Goal: Task Accomplishment & Management: Manage account settings

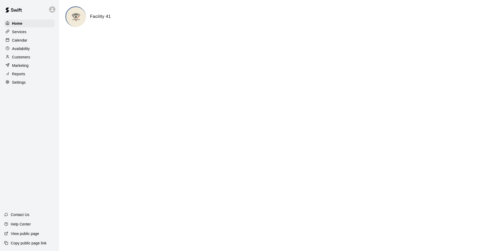
drag, startPoint x: 188, startPoint y: 133, endPoint x: 115, endPoint y: 92, distance: 83.9
click at [115, 42] on html "Home Services Calendar Availability Customers Marketing Reports Settings Contac…" at bounding box center [251, 21] width 502 height 42
click at [32, 46] on div "Availability" at bounding box center [29, 49] width 51 height 8
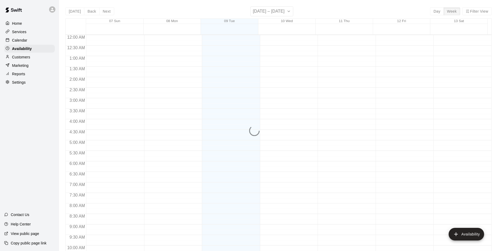
scroll to position [283, 0]
click at [36, 40] on div "Calendar" at bounding box center [29, 40] width 51 height 8
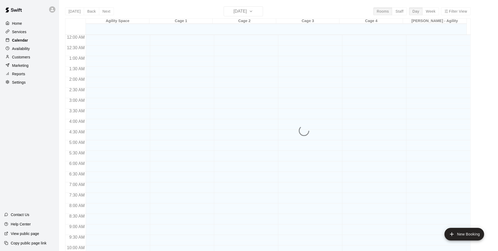
scroll to position [267, 0]
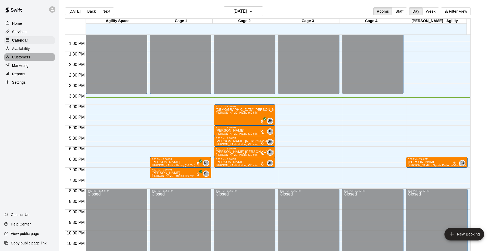
click at [26, 56] on p "Customers" at bounding box center [21, 56] width 18 height 5
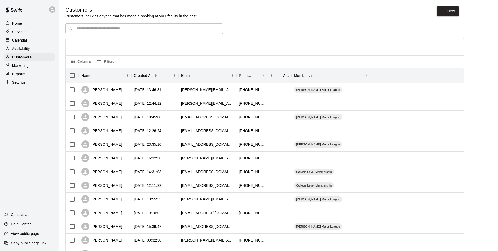
click at [99, 32] on div "​ ​" at bounding box center [144, 28] width 158 height 11
click at [30, 42] on div "Calendar" at bounding box center [29, 40] width 51 height 8
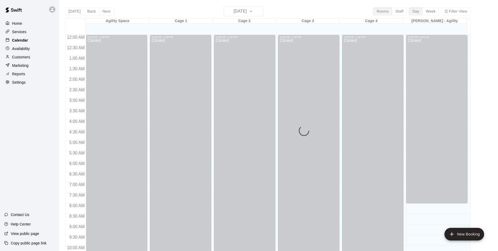
scroll to position [267, 0]
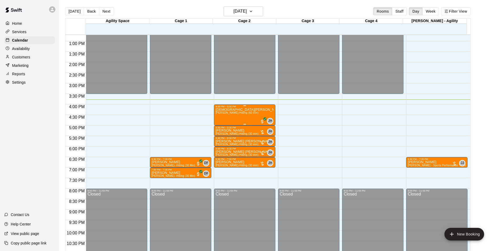
click at [256, 119] on div "[PERSON_NAME] [PERSON_NAME]-Hitting (60 min)" at bounding box center [245, 233] width 58 height 251
click at [215, 126] on button "edit" at bounding box center [220, 126] width 11 height 10
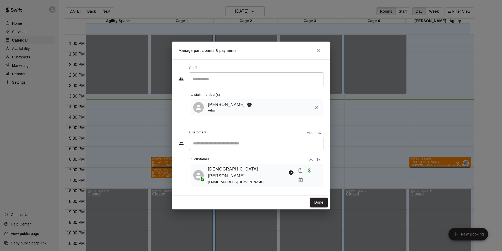
click at [301, 175] on button "Mark attendance" at bounding box center [300, 170] width 9 height 9
click at [309, 175] on p "[PERSON_NAME] attended" at bounding box center [332, 175] width 46 height 5
click at [317, 197] on button "Done" at bounding box center [319, 202] width 18 height 10
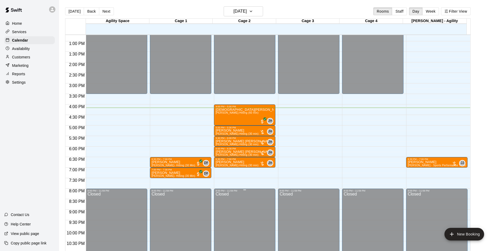
scroll to position [8, 0]
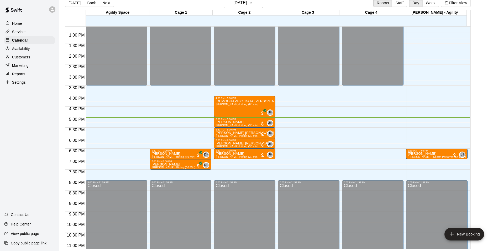
click at [15, 58] on p "Customers" at bounding box center [21, 56] width 18 height 5
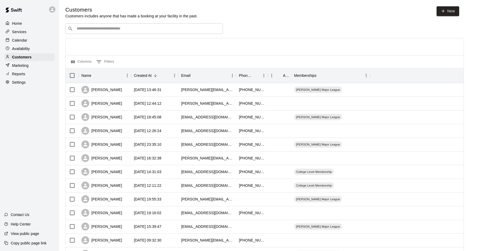
click at [90, 30] on input "Search customers by name or email" at bounding box center [147, 28] width 145 height 5
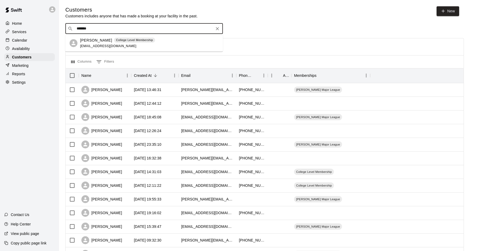
type input "*******"
click at [247, 39] on div at bounding box center [265, 46] width 398 height 17
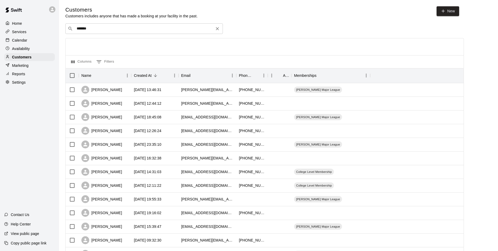
click at [217, 27] on icon "Clear" at bounding box center [217, 28] width 5 height 5
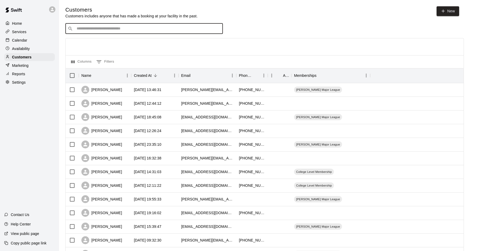
click at [28, 42] on div "Calendar" at bounding box center [29, 40] width 51 height 8
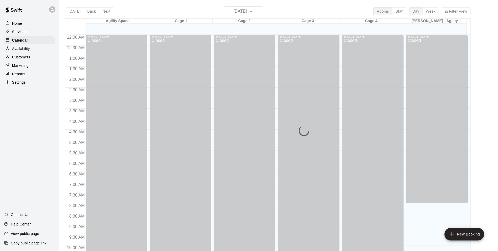
scroll to position [267, 0]
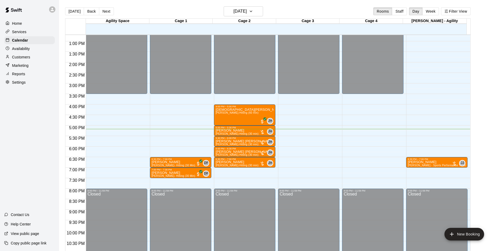
drag, startPoint x: 18, startPoint y: 61, endPoint x: 22, endPoint y: 56, distance: 5.9
click at [18, 60] on p "Customers" at bounding box center [21, 56] width 18 height 5
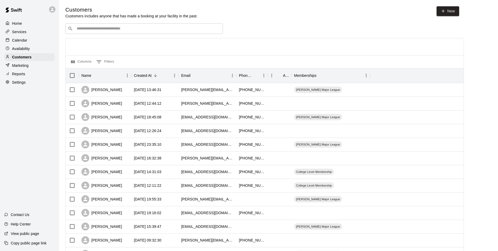
click at [98, 29] on input "Search customers by name or email" at bounding box center [147, 28] width 145 height 5
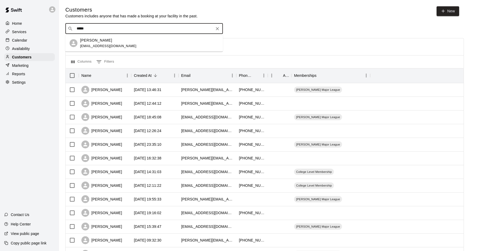
type input "*****"
click at [110, 41] on div "[PERSON_NAME]" at bounding box center [108, 41] width 56 height 6
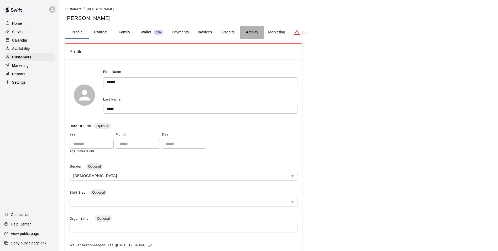
click at [253, 34] on button "Activity" at bounding box center [252, 32] width 24 height 13
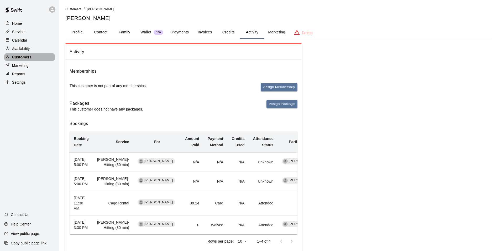
click at [44, 57] on div "Customers" at bounding box center [29, 57] width 51 height 8
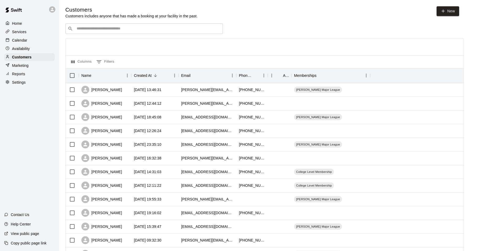
click at [99, 32] on div "​ ​" at bounding box center [144, 28] width 158 height 11
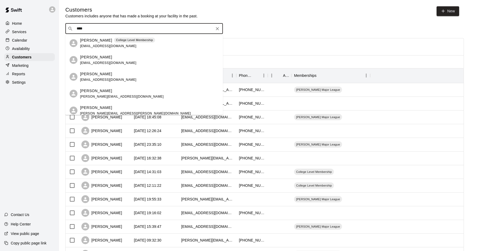
type input "****"
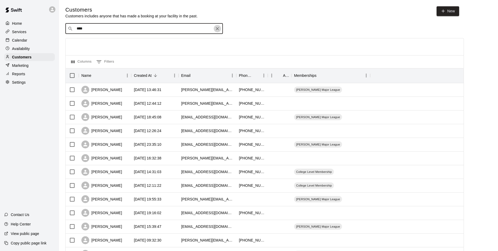
click at [219, 29] on icon "Clear" at bounding box center [217, 28] width 5 height 5
click at [18, 40] on p "Calendar" at bounding box center [19, 40] width 15 height 5
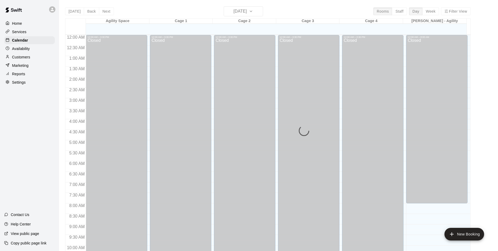
scroll to position [267, 0]
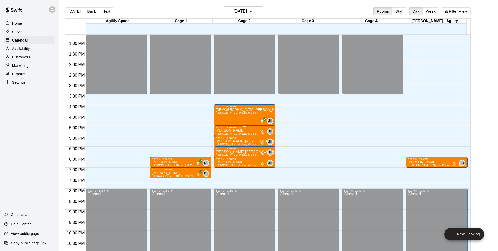
click at [236, 130] on div "[PERSON_NAME] [PERSON_NAME]-Hitting (30 min)" at bounding box center [237, 254] width 43 height 251
click at [222, 143] on button "edit" at bounding box center [220, 147] width 11 height 10
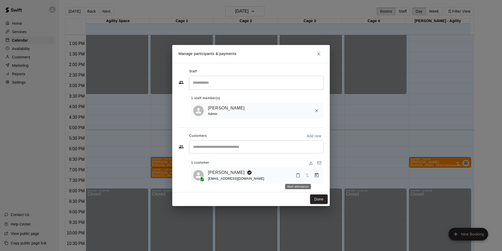
click at [298, 179] on button "Mark attendance" at bounding box center [298, 174] width 9 height 9
click at [320, 175] on p "[PERSON_NAME] attended" at bounding box center [332, 175] width 46 height 5
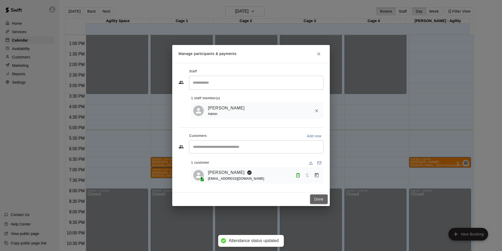
click at [319, 197] on button "Done" at bounding box center [319, 199] width 18 height 10
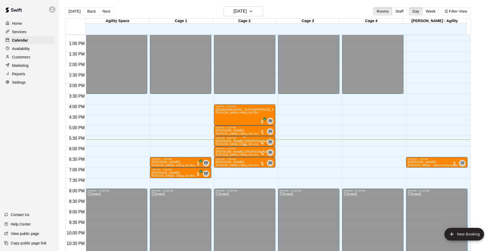
click at [225, 145] on span "[PERSON_NAME]-Hitting (30 min)" at bounding box center [237, 144] width 43 height 3
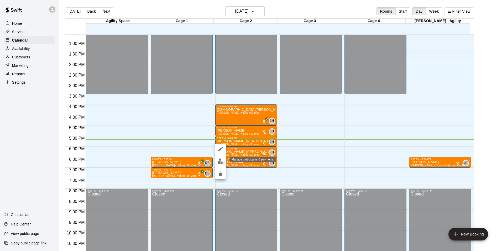
click at [219, 162] on img "edit" at bounding box center [221, 161] width 6 height 6
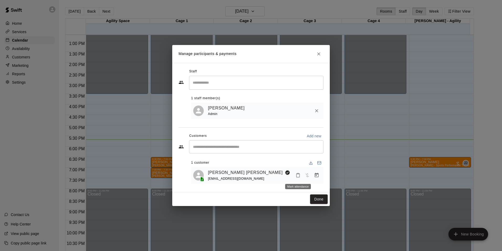
click at [300, 176] on icon "Mark attendance" at bounding box center [297, 175] width 3 height 4
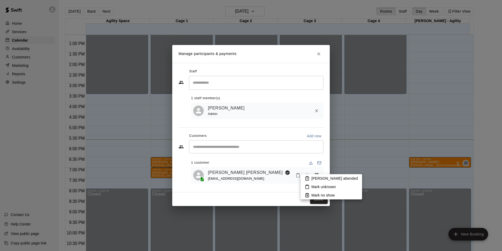
click at [310, 176] on li "[PERSON_NAME] attended" at bounding box center [331, 178] width 61 height 8
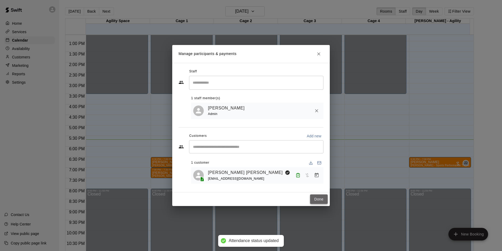
click at [316, 197] on button "Done" at bounding box center [319, 199] width 18 height 10
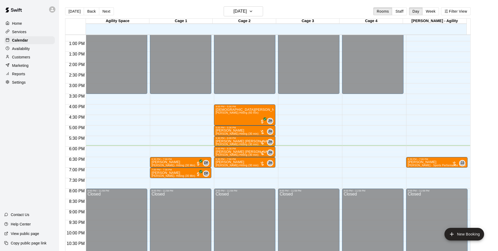
scroll to position [8, 0]
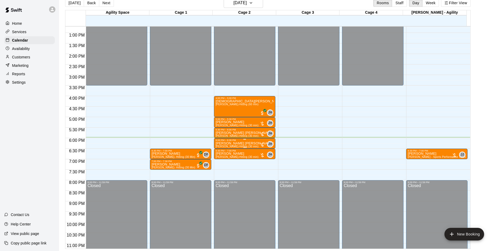
click at [246, 141] on div "6:00 PM – 6:30 PM" at bounding box center [245, 140] width 58 height 3
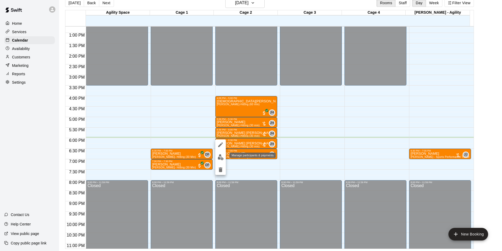
click at [219, 155] on img "edit" at bounding box center [221, 157] width 6 height 6
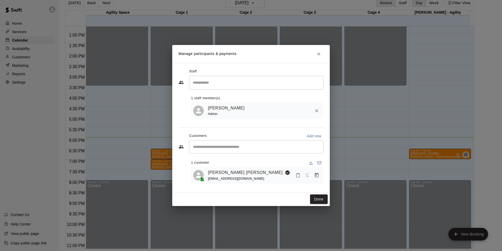
click at [299, 174] on icon "Mark attendance" at bounding box center [298, 175] width 5 height 5
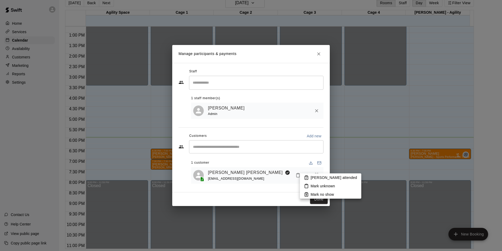
click at [327, 177] on p "[PERSON_NAME] attended" at bounding box center [334, 177] width 46 height 5
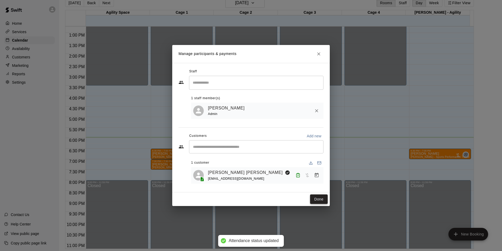
click at [316, 199] on button "Done" at bounding box center [319, 199] width 18 height 10
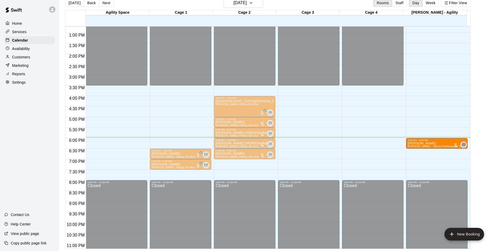
drag, startPoint x: 416, startPoint y: 152, endPoint x: 415, endPoint y: 145, distance: 6.6
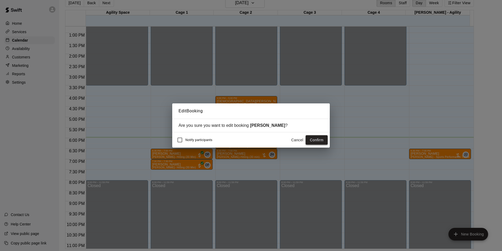
click at [323, 141] on button "Confirm" at bounding box center [317, 140] width 22 height 10
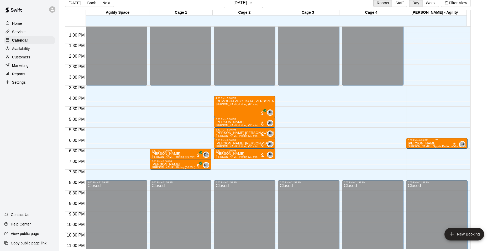
click at [430, 143] on p "[PERSON_NAME]" at bounding box center [437, 143] width 58 height 0
click at [410, 162] on img "edit" at bounding box center [413, 162] width 6 height 6
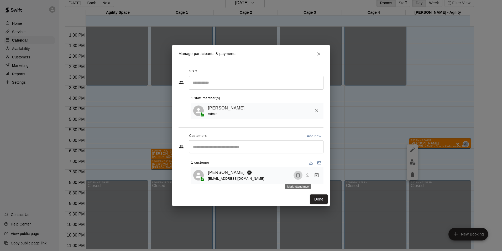
click at [300, 179] on button "Mark attendance" at bounding box center [298, 174] width 9 height 9
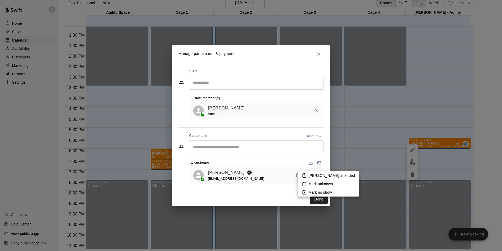
click at [314, 176] on p "[PERSON_NAME] attended" at bounding box center [332, 175] width 46 height 5
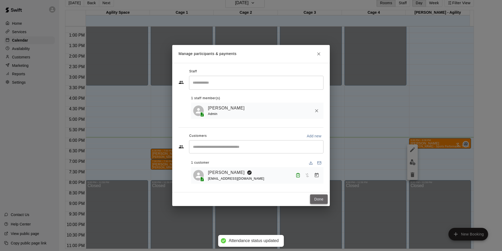
click at [314, 200] on button "Done" at bounding box center [319, 199] width 18 height 10
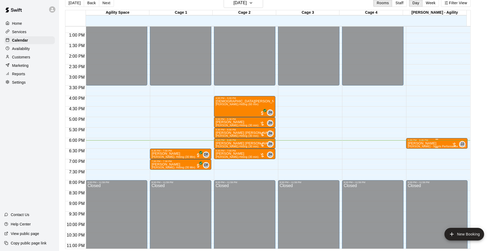
click at [448, 147] on div at bounding box center [437, 147] width 58 height 1
click at [412, 164] on img "edit" at bounding box center [413, 165] width 6 height 6
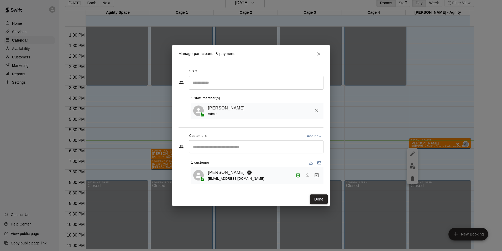
click at [324, 201] on button "Done" at bounding box center [319, 199] width 18 height 10
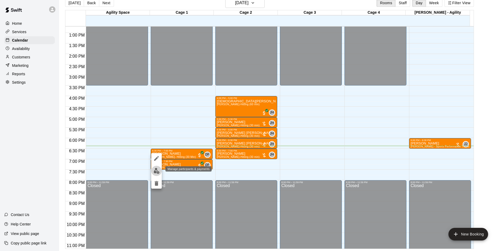
click at [155, 171] on img "edit" at bounding box center [157, 171] width 6 height 6
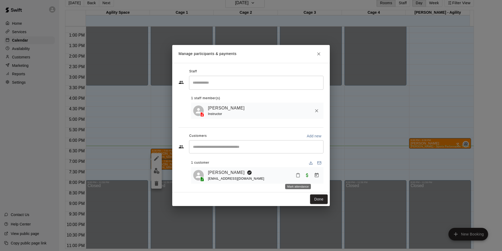
click at [295, 175] on button "Mark attendance" at bounding box center [298, 174] width 9 height 9
click at [306, 178] on li "[PERSON_NAME] attended" at bounding box center [328, 175] width 61 height 8
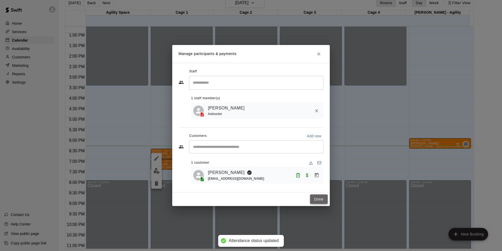
click at [320, 198] on button "Done" at bounding box center [319, 199] width 18 height 10
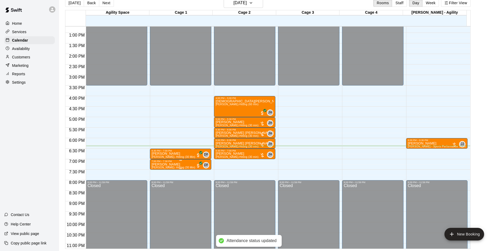
click at [189, 162] on div "7:00 PM – 7:30 PM" at bounding box center [181, 161] width 58 height 3
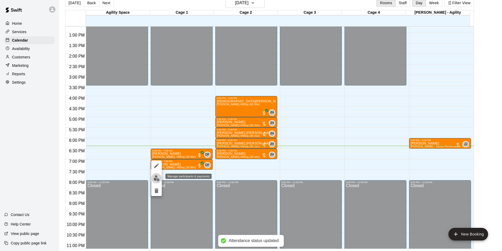
click at [158, 176] on img "edit" at bounding box center [157, 178] width 6 height 6
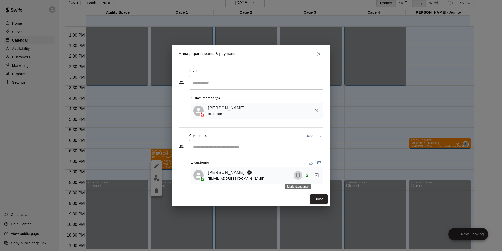
click at [297, 173] on icon "Mark attendance" at bounding box center [298, 175] width 5 height 5
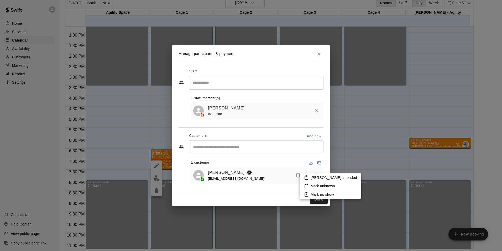
click at [309, 178] on li "[PERSON_NAME] attended" at bounding box center [330, 177] width 61 height 8
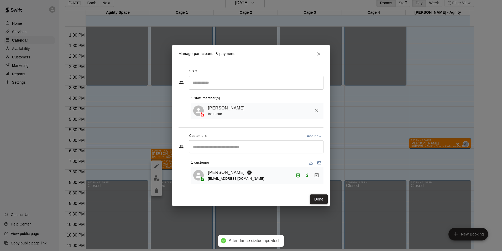
click at [313, 197] on button "Done" at bounding box center [319, 199] width 18 height 10
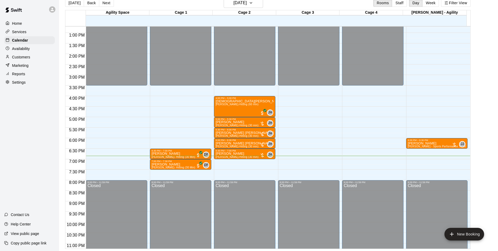
click at [366, 114] on div "12:00 AM – 3:30 PM Closed 8:00 PM – 11:59 PM Closed" at bounding box center [372, 12] width 61 height 504
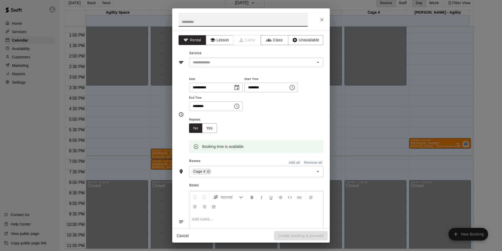
click at [324, 17] on icon "Close" at bounding box center [321, 19] width 5 height 5
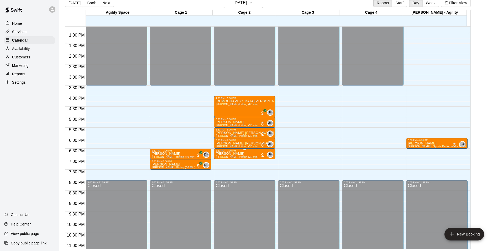
click at [227, 156] on span "[PERSON_NAME]-Hitting (30 min)" at bounding box center [237, 156] width 43 height 3
click at [223, 174] on img "edit" at bounding box center [221, 174] width 6 height 6
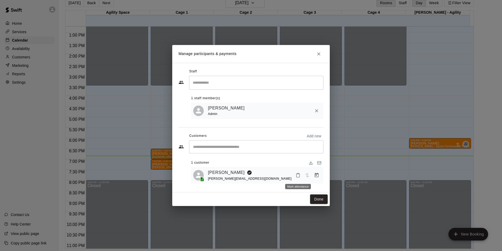
click at [297, 175] on icon "Mark attendance" at bounding box center [298, 175] width 5 height 5
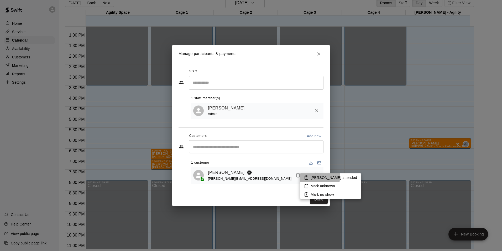
click at [308, 176] on icon at bounding box center [306, 178] width 3 height 4
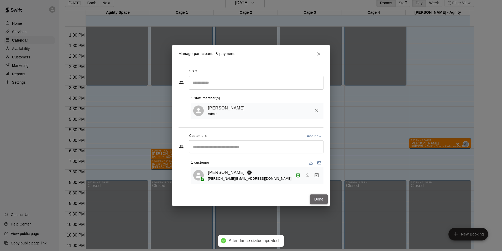
click at [316, 200] on button "Done" at bounding box center [319, 199] width 18 height 10
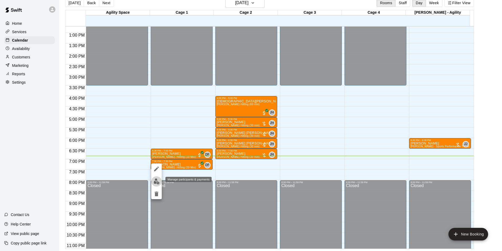
click at [156, 181] on img "edit" at bounding box center [157, 181] width 6 height 6
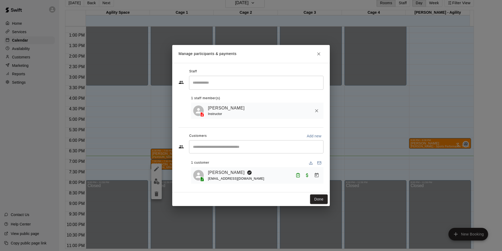
click at [309, 197] on div "Done" at bounding box center [251, 199] width 158 height 14
click at [314, 198] on button "Done" at bounding box center [319, 199] width 18 height 10
